Goal: Register for event/course

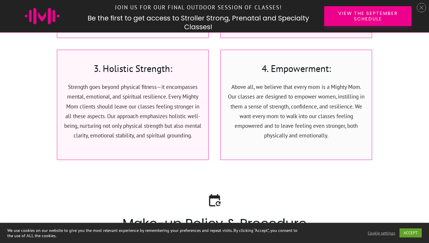
scroll to position [1436, 0]
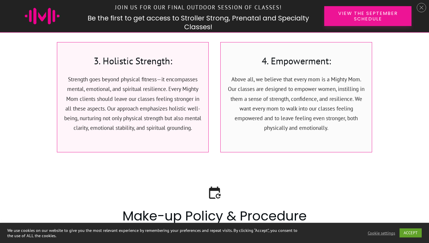
click at [368, 19] on span "View the September Schedule" at bounding box center [368, 16] width 67 height 11
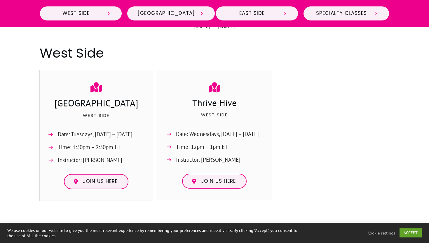
scroll to position [270, 0]
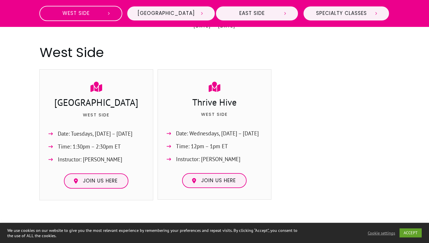
click at [93, 12] on span "West Side" at bounding box center [76, 13] width 52 height 6
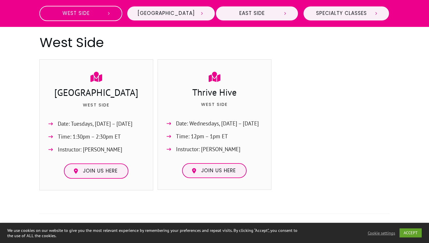
scroll to position [280, 0]
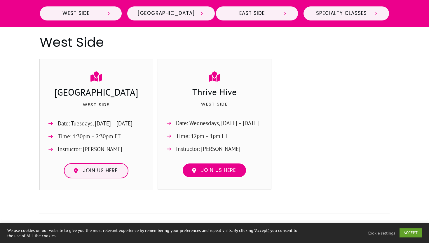
click at [216, 171] on span "Join us here" at bounding box center [218, 170] width 35 height 6
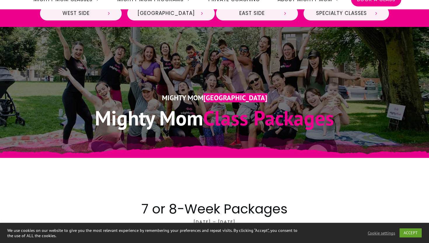
scroll to position [0, 0]
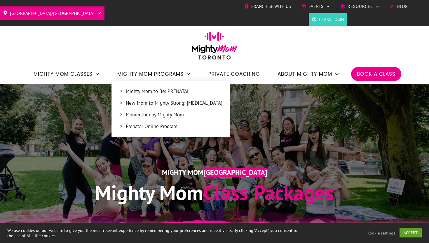
click at [169, 107] on link "New Mom to Mighty Strong: [MEDICAL_DATA]" at bounding box center [171, 103] width 112 height 9
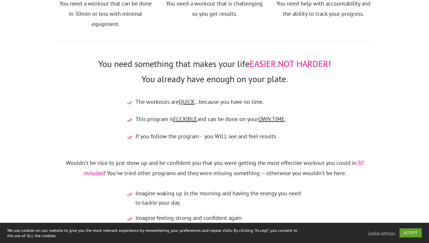
scroll to position [1155, 0]
